Goal: Transaction & Acquisition: Purchase product/service

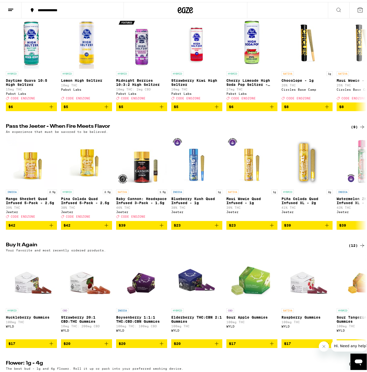
scroll to position [77, 0]
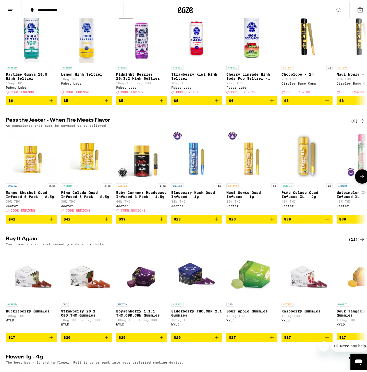
drag, startPoint x: 148, startPoint y: 180, endPoint x: 127, endPoint y: 254, distance: 77.2
click at [127, 254] on div "Buy It Again (12) Your favorite and most recently ordered products. HYBRID Huck…" at bounding box center [186, 286] width 368 height 105
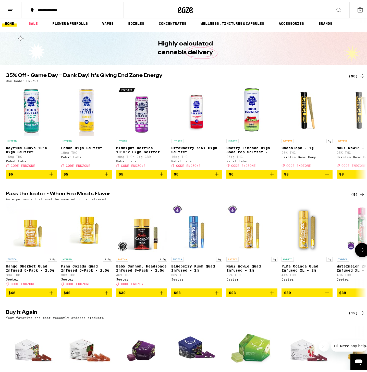
scroll to position [0, 0]
